Goal: Task Accomplishment & Management: Complete application form

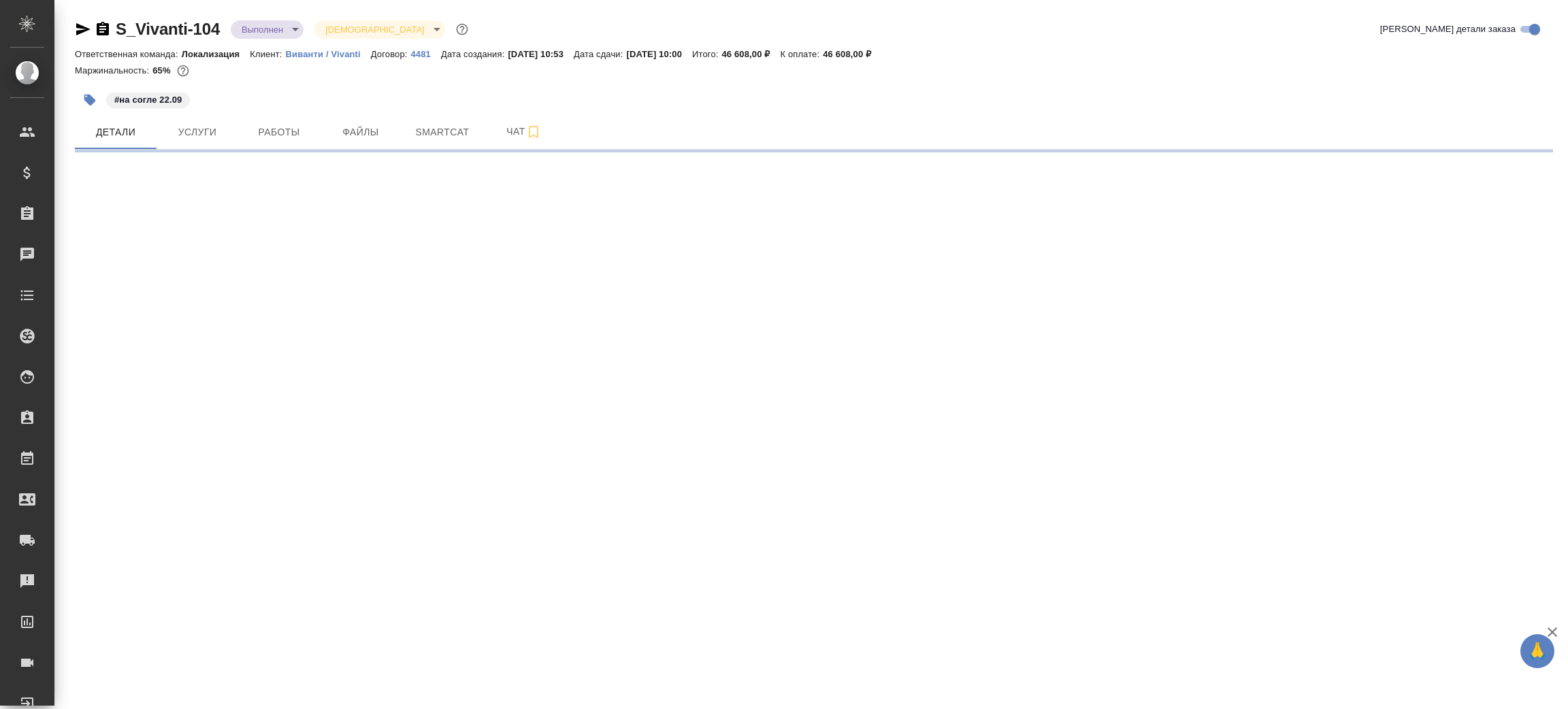
select select "RU"
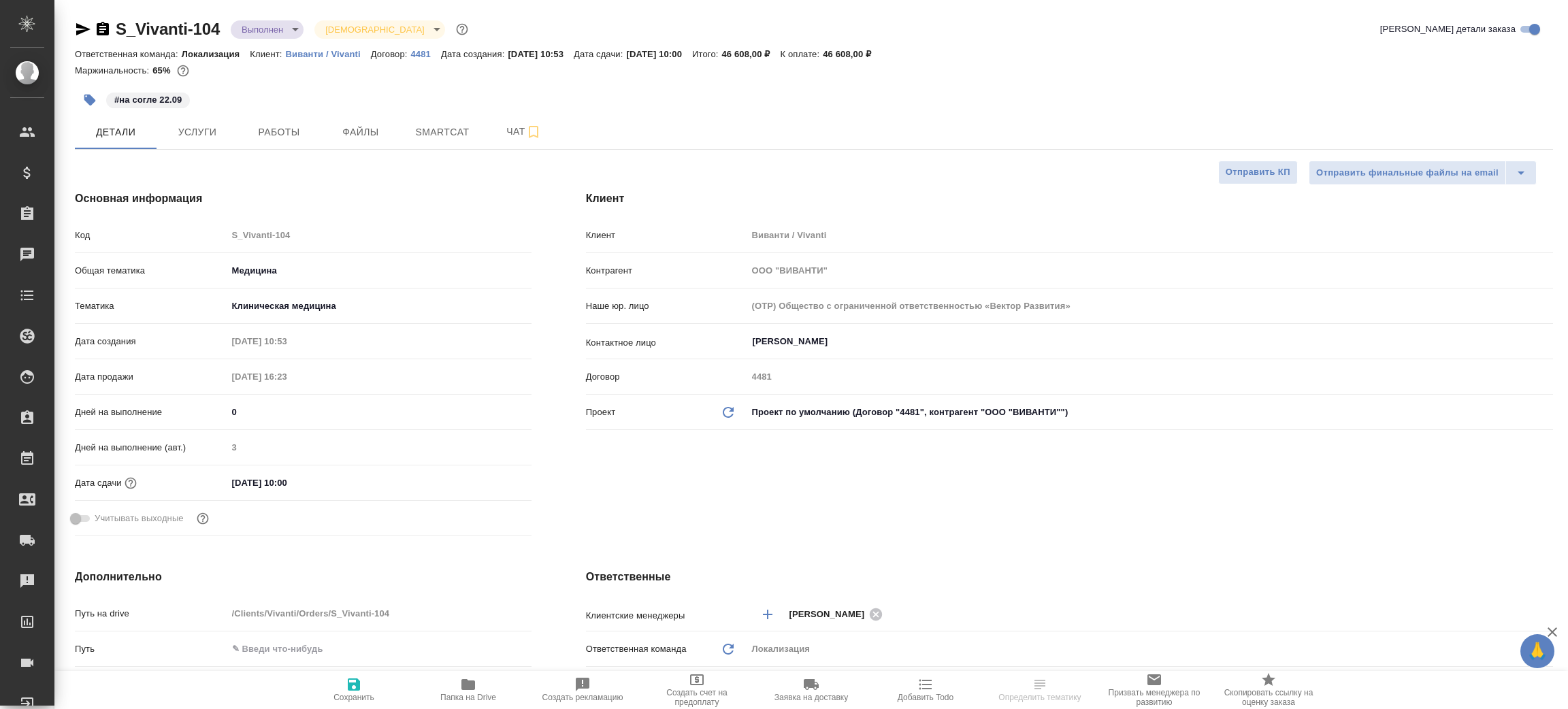
type textarea "x"
click at [460, 685] on icon "button" at bounding box center [468, 684] width 17 height 17
type textarea "x"
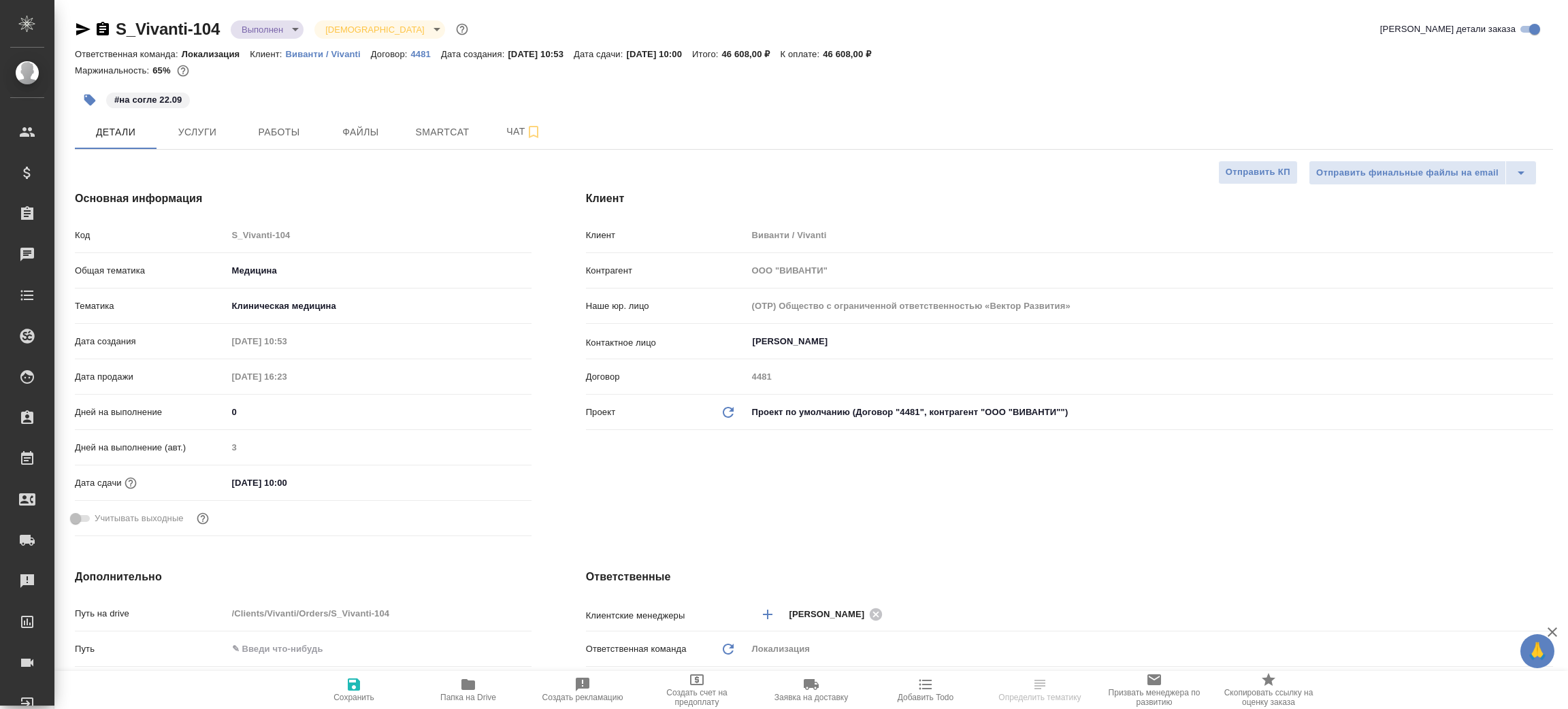
type textarea "x"
select select "RU"
type textarea "x"
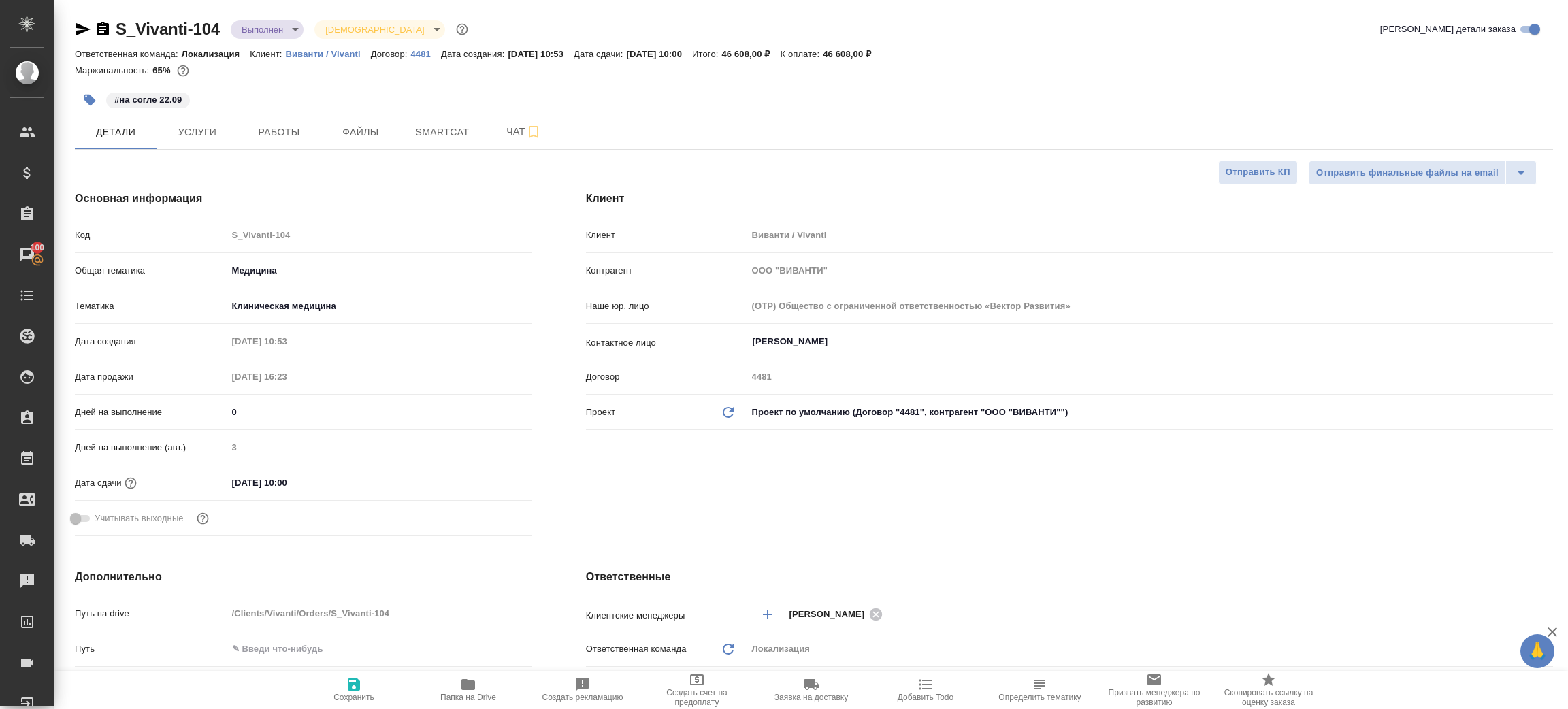
type textarea "x"
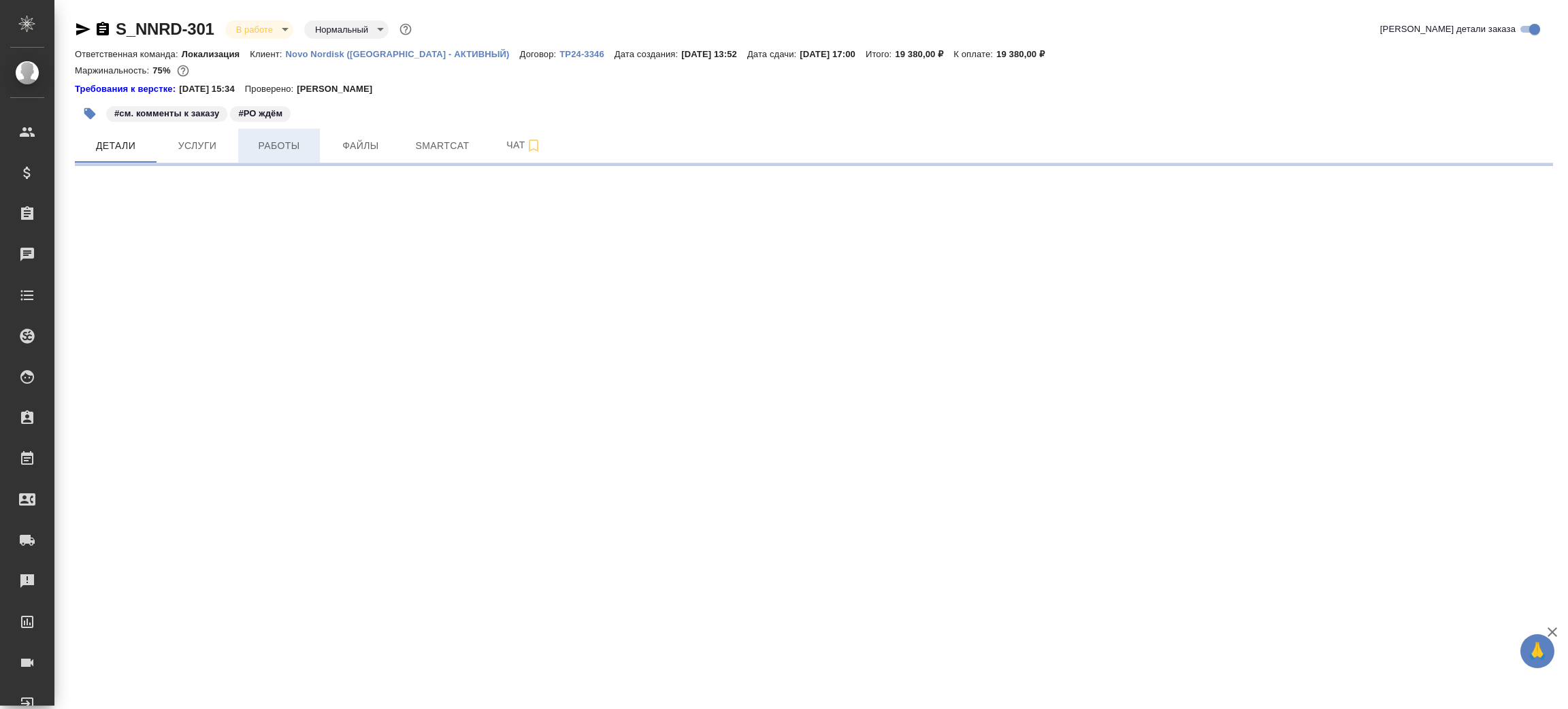
select select "RU"
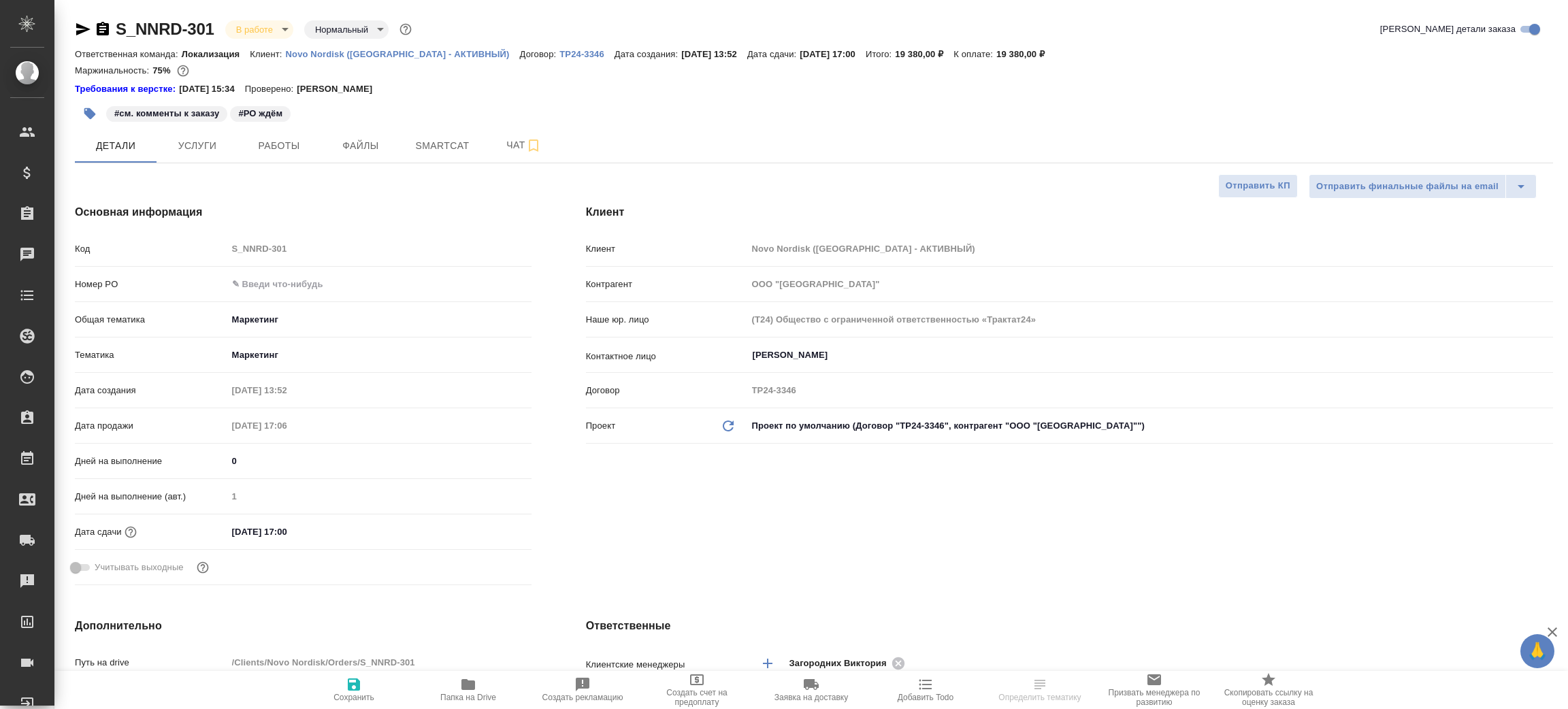
type textarea "x"
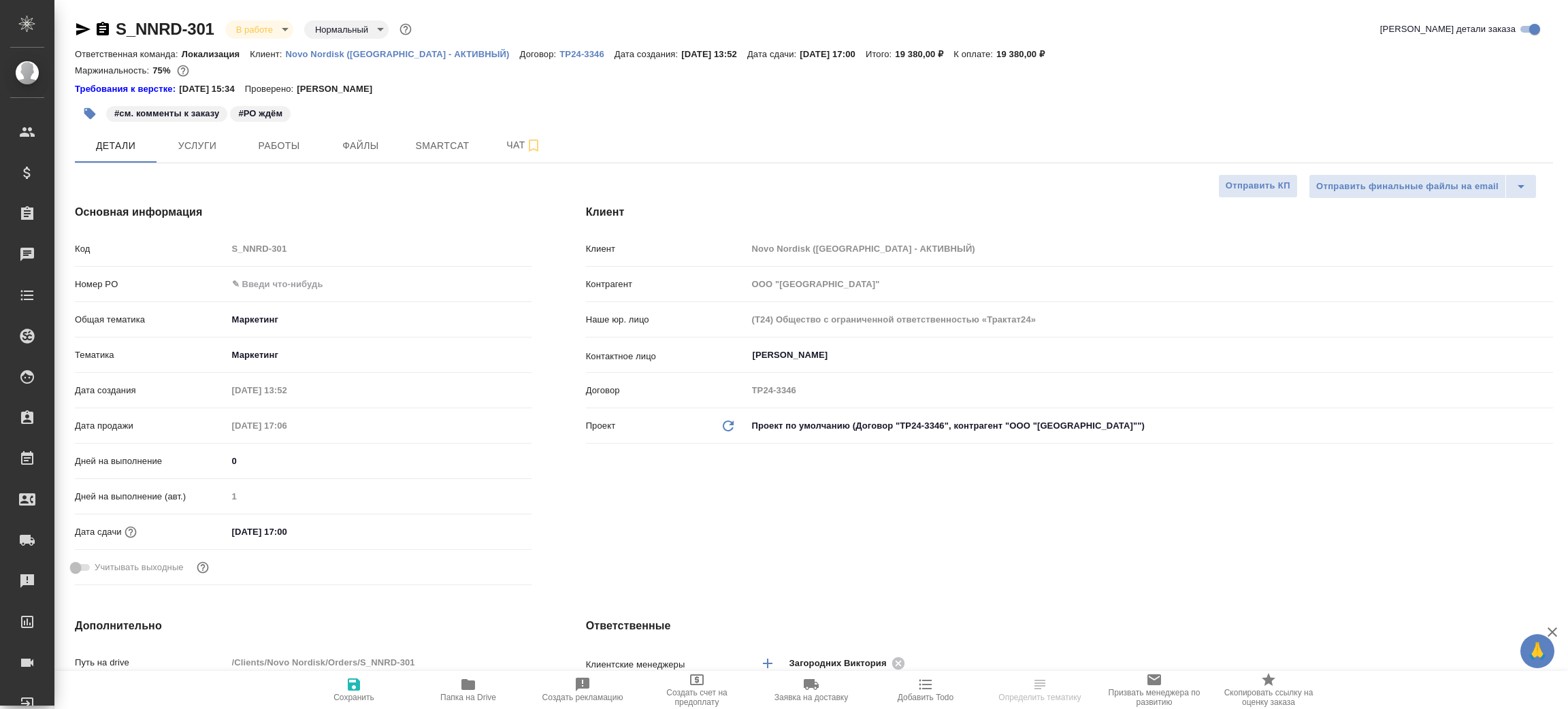
type textarea "x"
type input "[PERSON_NAME]"
type input "Переверзева Анна a.pereverzeva"
click at [475, 700] on span "Папка на Drive" at bounding box center [468, 697] width 56 height 9
type textarea "x"
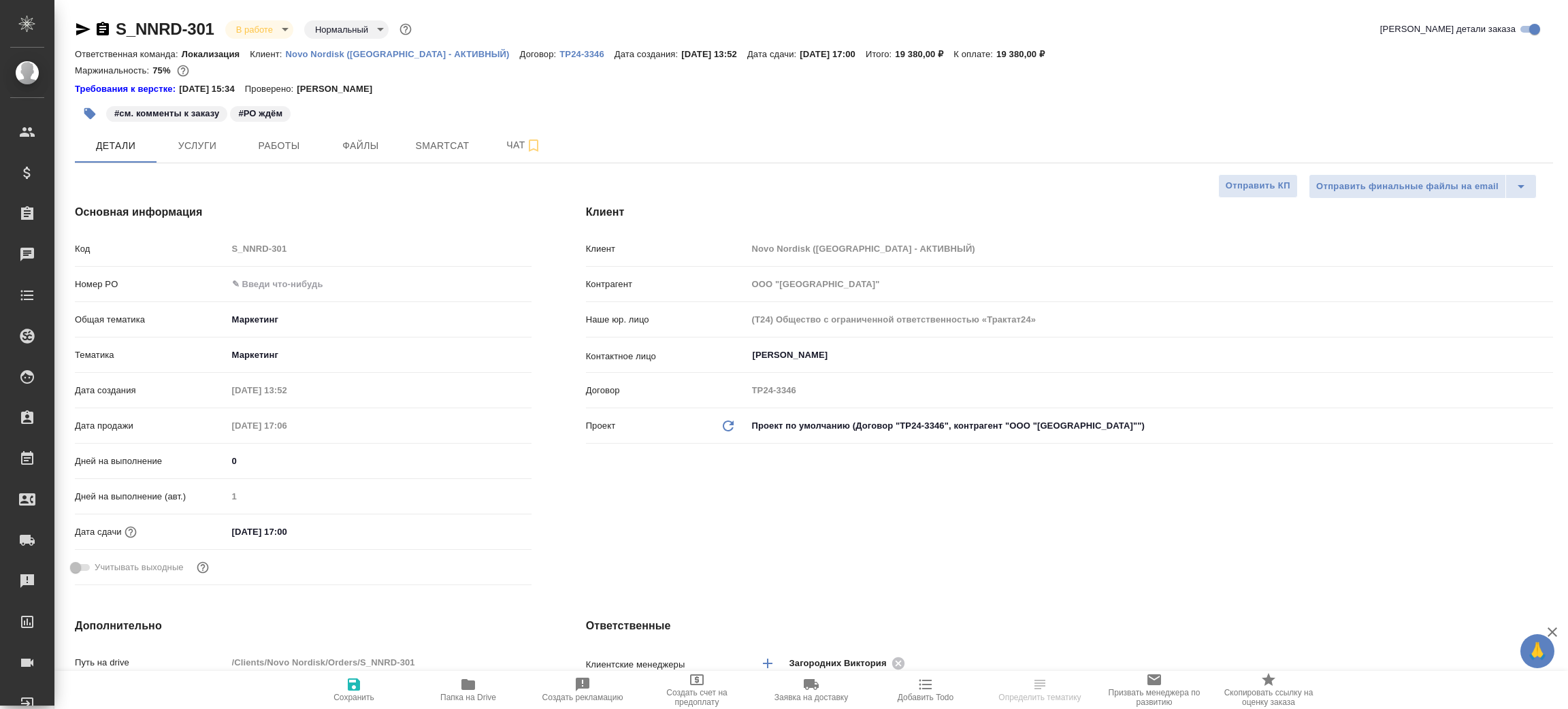
type textarea "x"
select select "RU"
type textarea "x"
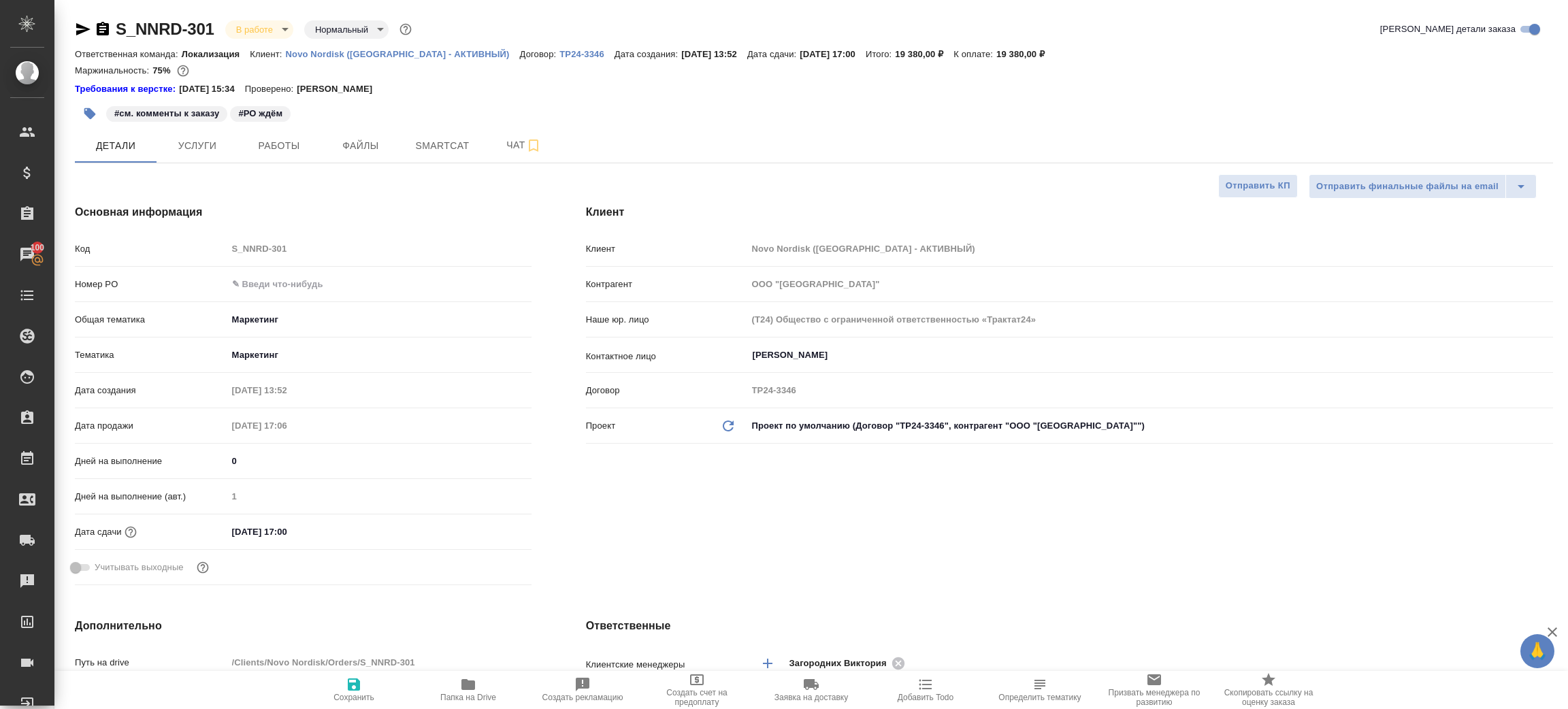
type textarea "x"
